Goal: Information Seeking & Learning: Learn about a topic

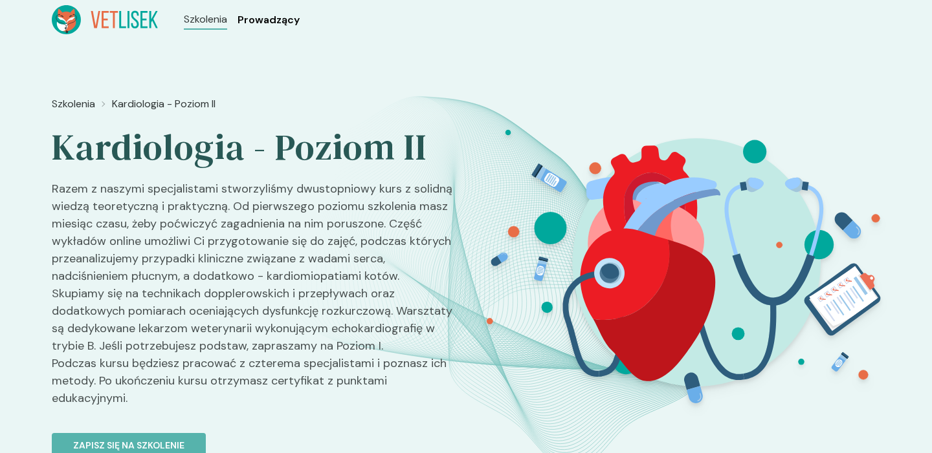
click at [276, 21] on span "Prowadzący" at bounding box center [268, 20] width 62 height 16
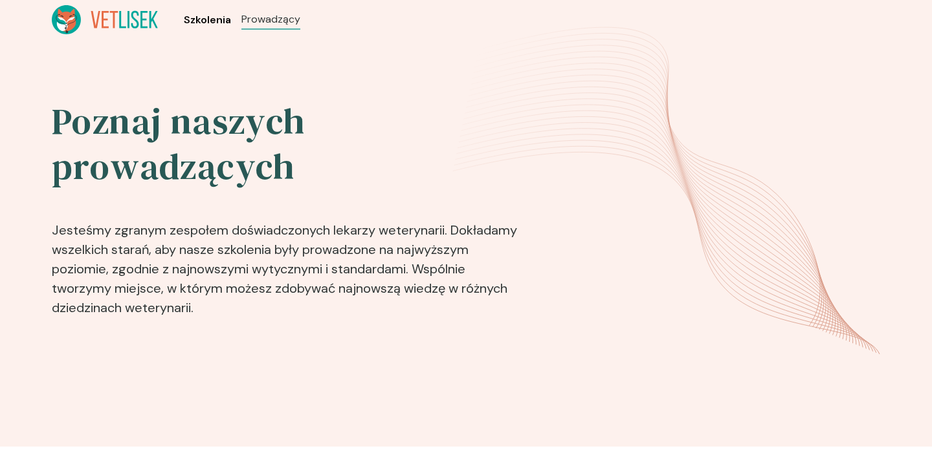
click at [208, 23] on span "Szkolenia" at bounding box center [207, 20] width 47 height 16
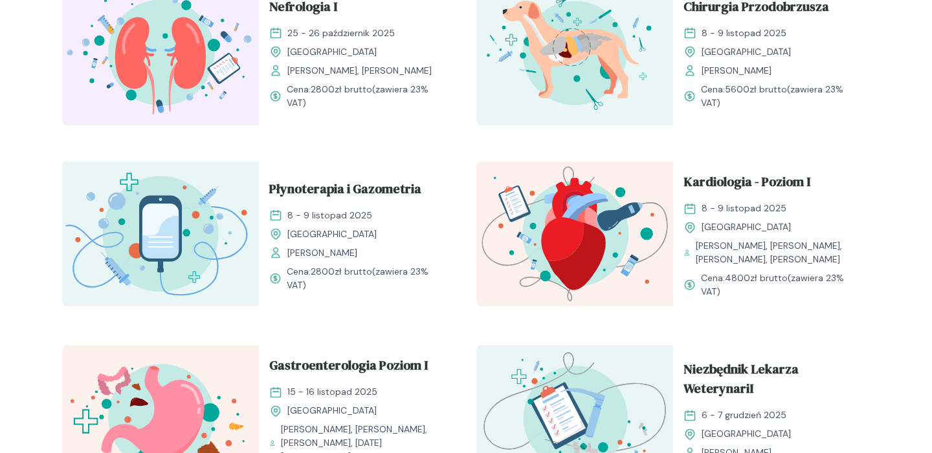
scroll to position [870, 0]
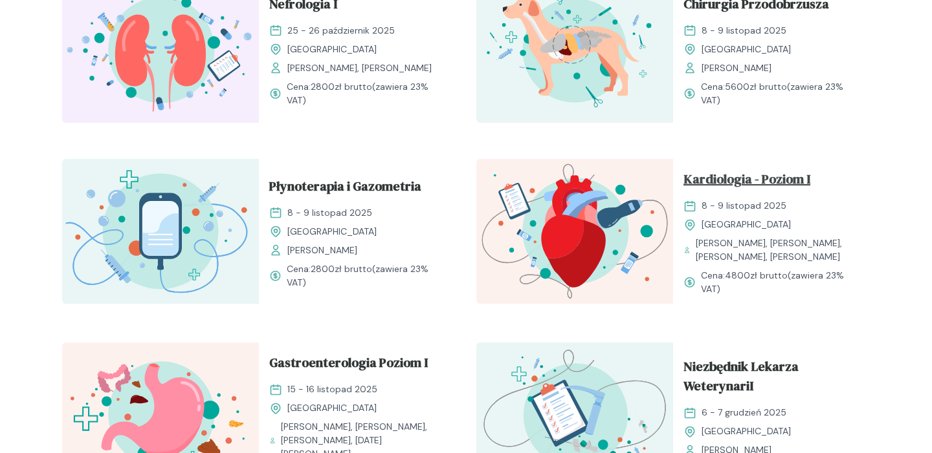
click at [756, 180] on span "Kardiologia - Poziom I" at bounding box center [746, 181] width 127 height 25
